Goal: Task Accomplishment & Management: Manage account settings

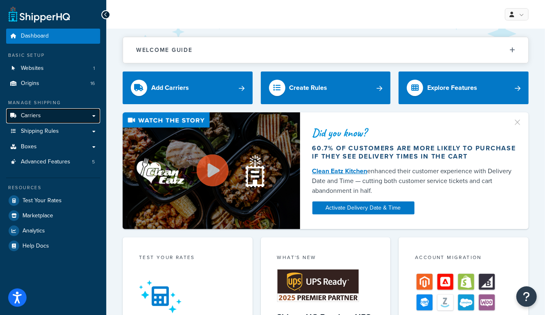
click at [46, 120] on link "Carriers" at bounding box center [53, 115] width 94 height 15
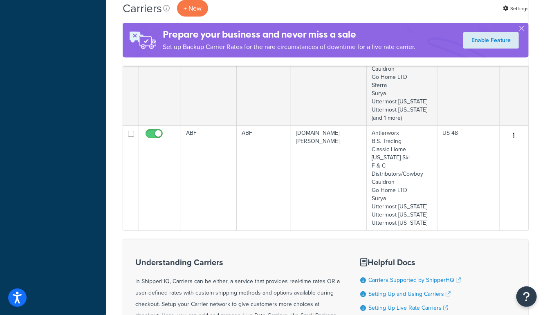
scroll to position [440, 0]
click at [157, 164] on td at bounding box center [160, 177] width 42 height 105
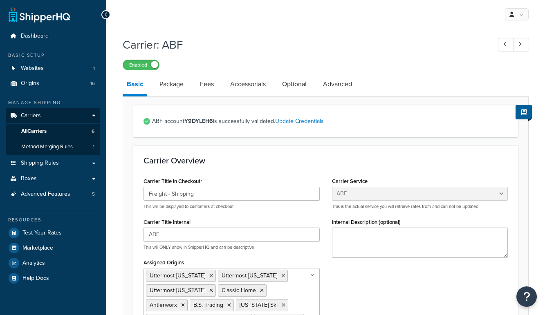
select select "abfFreight"
click at [285, 79] on link "Optional" at bounding box center [294, 84] width 33 height 20
select select "55"
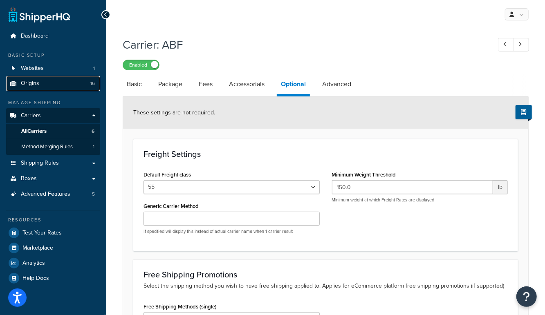
click at [32, 86] on span "Origins" at bounding box center [30, 83] width 18 height 7
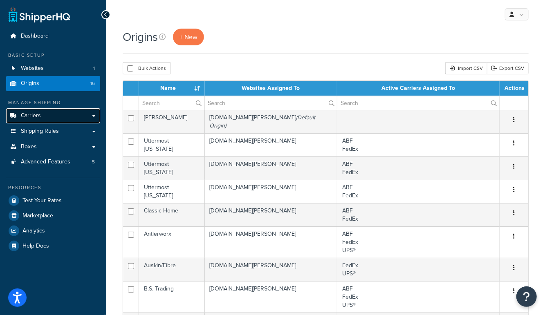
click at [41, 118] on link "Carriers" at bounding box center [53, 115] width 94 height 15
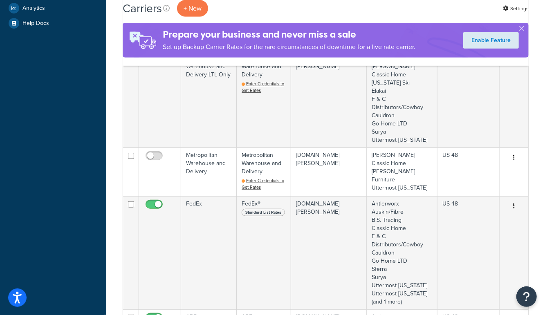
scroll to position [258, 0]
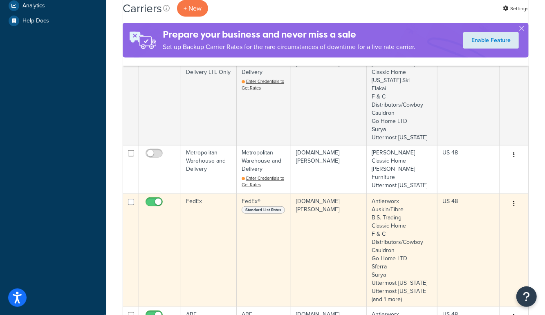
click at [200, 226] on td "FedEx" at bounding box center [209, 250] width 56 height 113
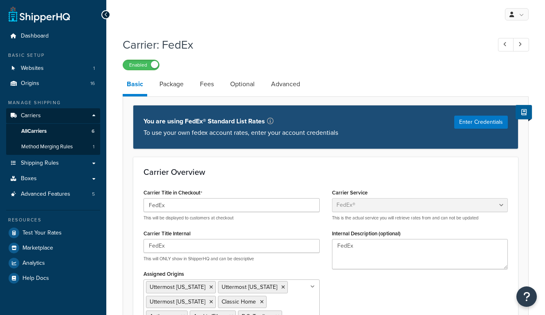
select select "fedEx"
select select "REGULAR_PICKUP"
select select "YOUR_PACKAGING"
click at [178, 83] on link "Package" at bounding box center [171, 84] width 32 height 20
